Goal: Find specific page/section: Find specific page/section

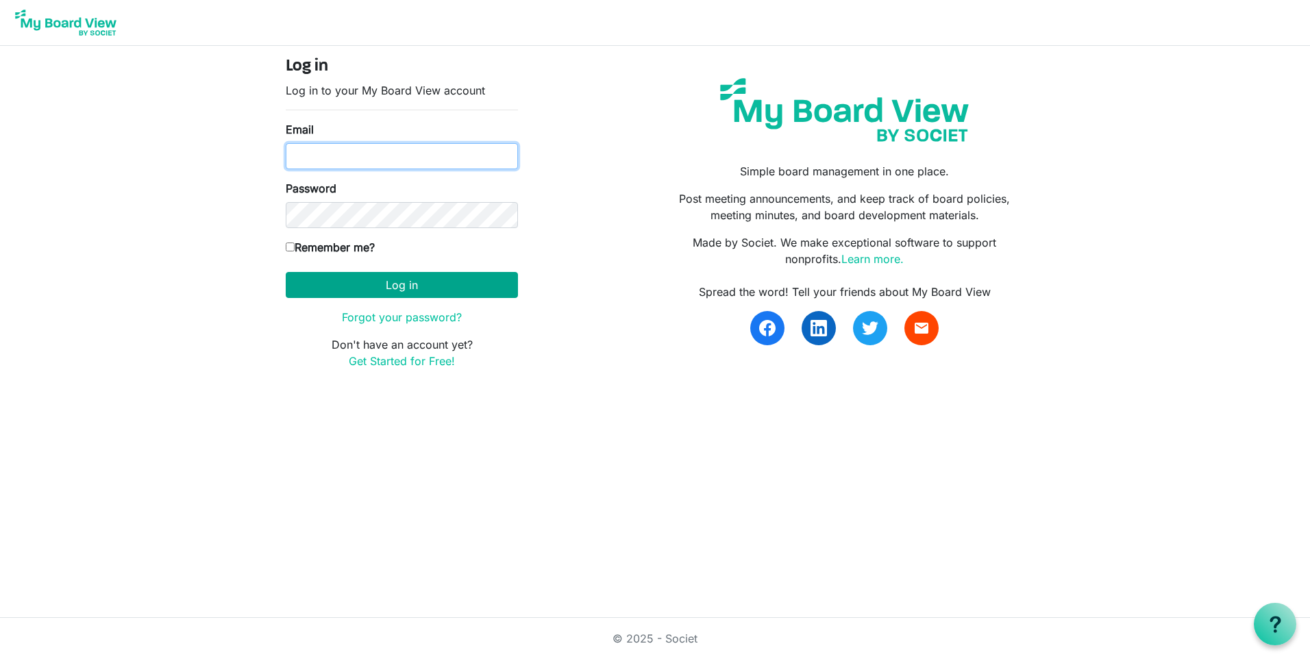
type input "chrimill@charter.net"
click at [440, 284] on button "Log in" at bounding box center [402, 285] width 232 height 26
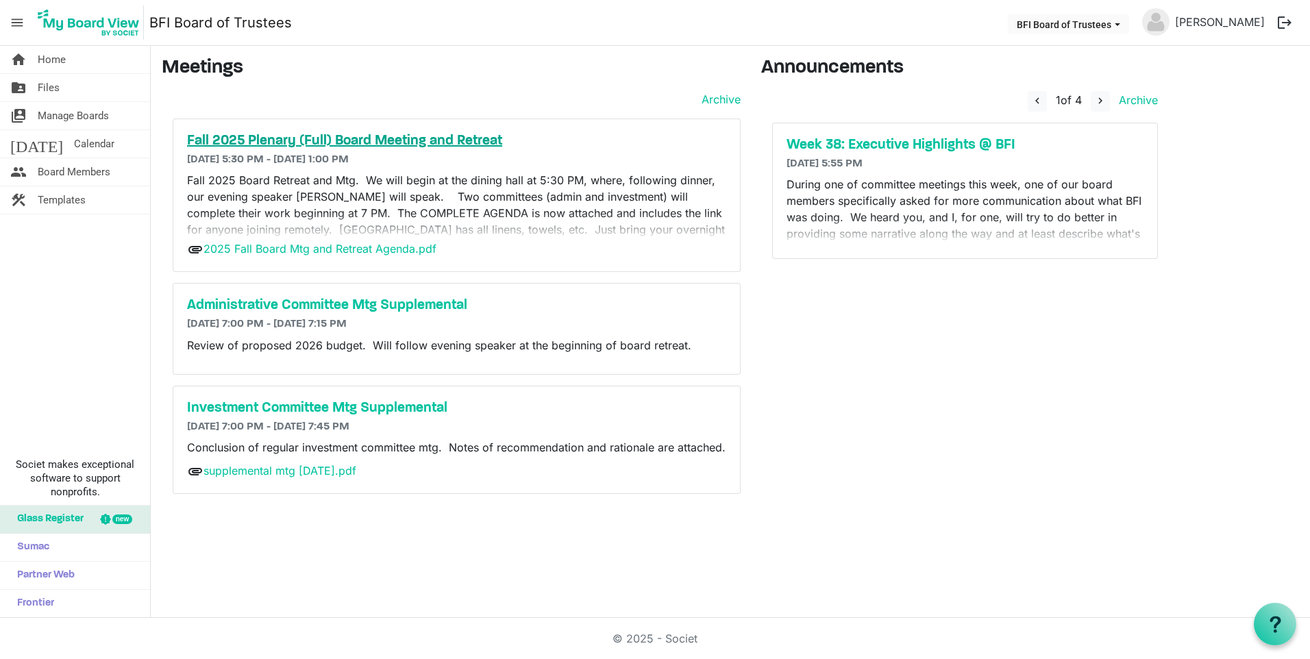
click at [423, 142] on h5 "Fall 2025 Plenary (Full) Board Meeting and Retreat" at bounding box center [456, 141] width 539 height 16
click at [341, 306] on h5 "Administrative Committee Mtg Supplemental" at bounding box center [456, 305] width 539 height 16
click at [893, 144] on h5 "Week 38: Executive Highlights @ BFI" at bounding box center [964, 145] width 357 height 16
click at [392, 140] on h5 "Fall 2025 Plenary (Full) Board Meeting and Retreat" at bounding box center [456, 141] width 539 height 16
